Goal: Task Accomplishment & Management: Manage account settings

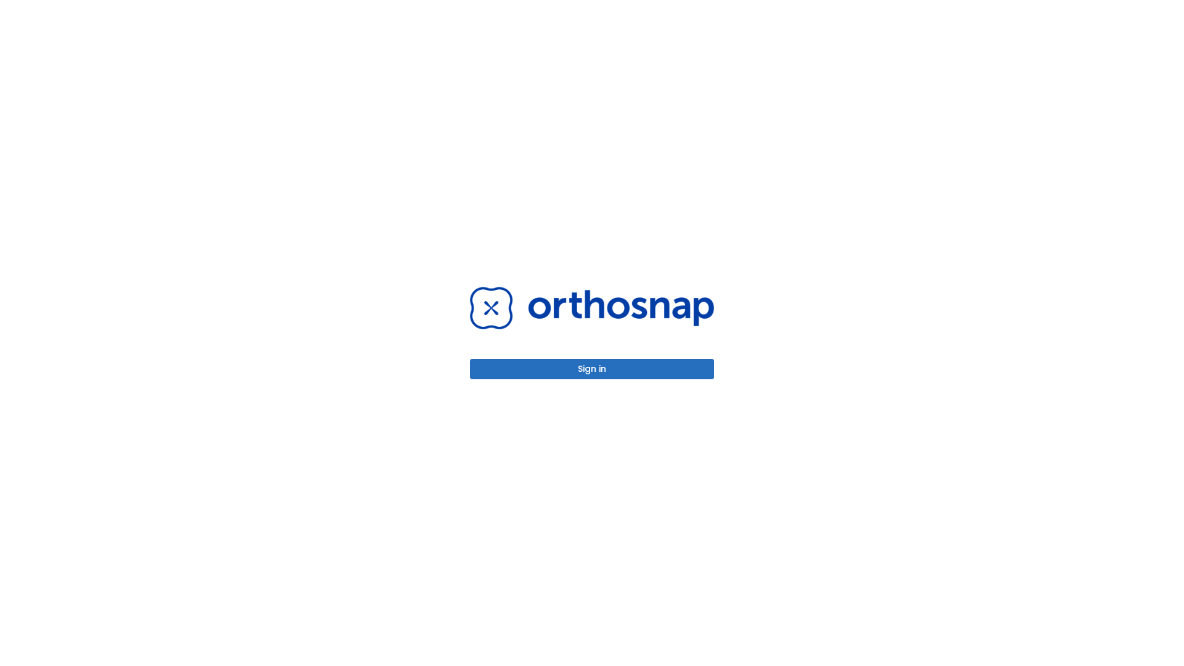
click at [592, 369] on button "Sign in" at bounding box center [592, 369] width 244 height 20
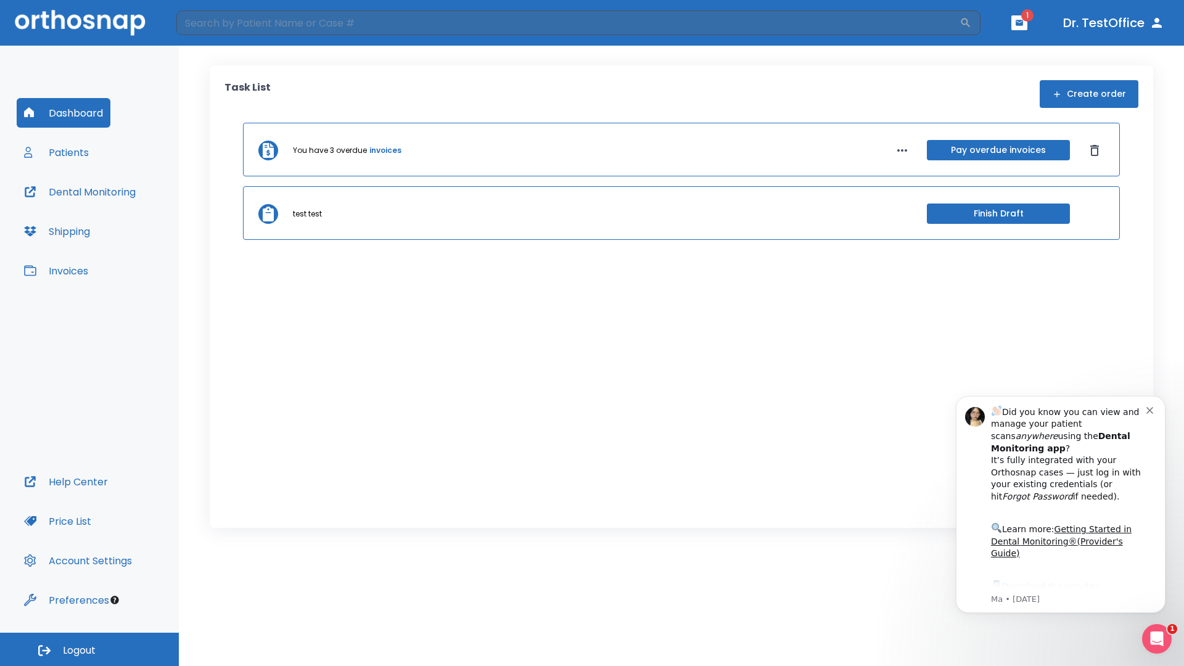
click at [89, 650] on span "Logout" at bounding box center [79, 651] width 33 height 14
